Goal: Task Accomplishment & Management: Manage account settings

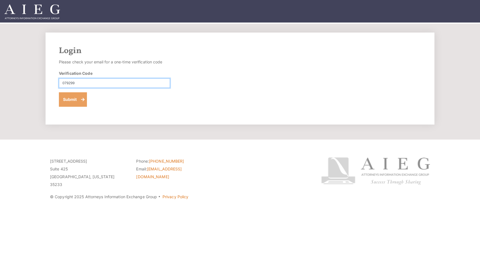
type input "079299"
click at [74, 97] on button "Submit" at bounding box center [73, 99] width 28 height 14
type input "371008"
click at [73, 99] on button "Submit" at bounding box center [73, 99] width 28 height 14
click at [70, 99] on button "Submit" at bounding box center [73, 99] width 28 height 14
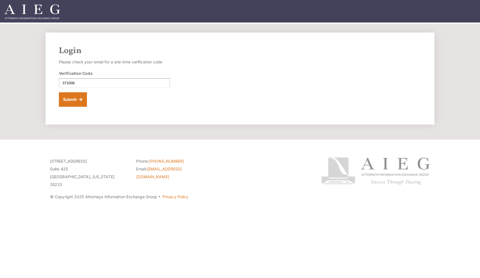
click at [162, 108] on div "Login Please check your email for a one-time verification code Verification Cod…" at bounding box center [240, 78] width 389 height 92
click at [25, 10] on img at bounding box center [32, 11] width 56 height 15
type input "555052"
click at [76, 99] on button "Submit" at bounding box center [73, 99] width 28 height 14
